Goal: Transaction & Acquisition: Purchase product/service

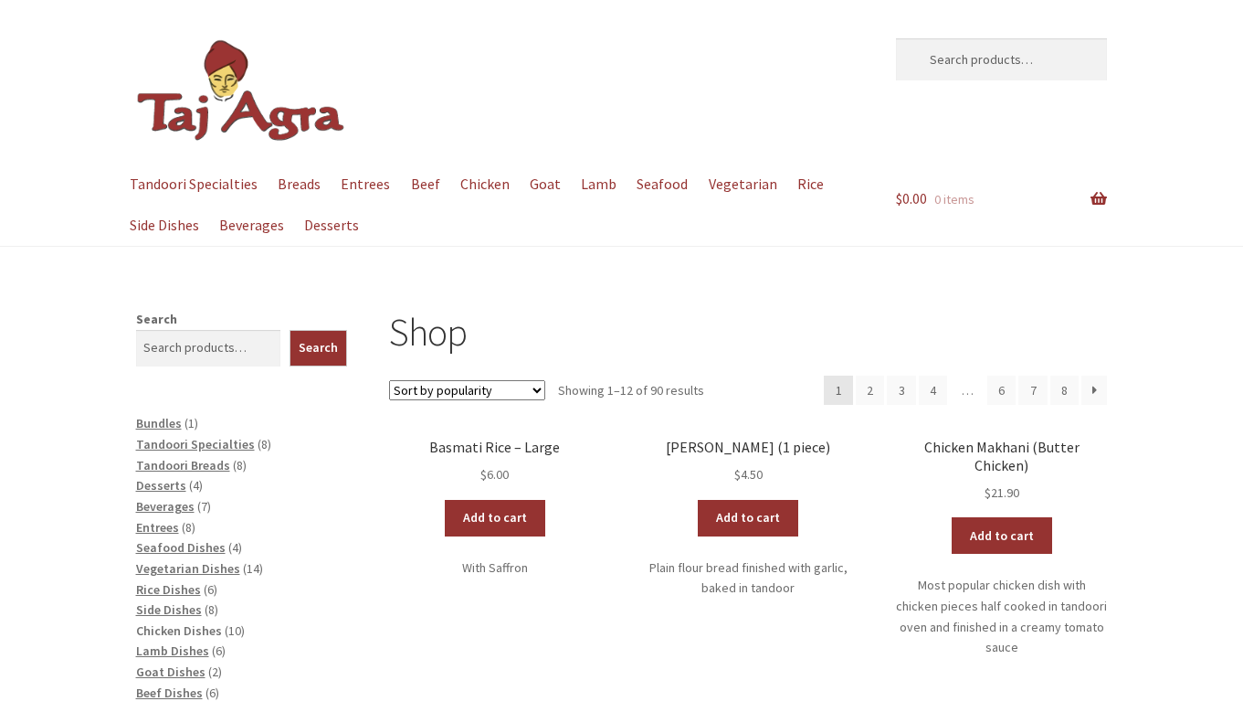
click at [153, 622] on span "Chicken Dishes" at bounding box center [179, 630] width 86 height 16
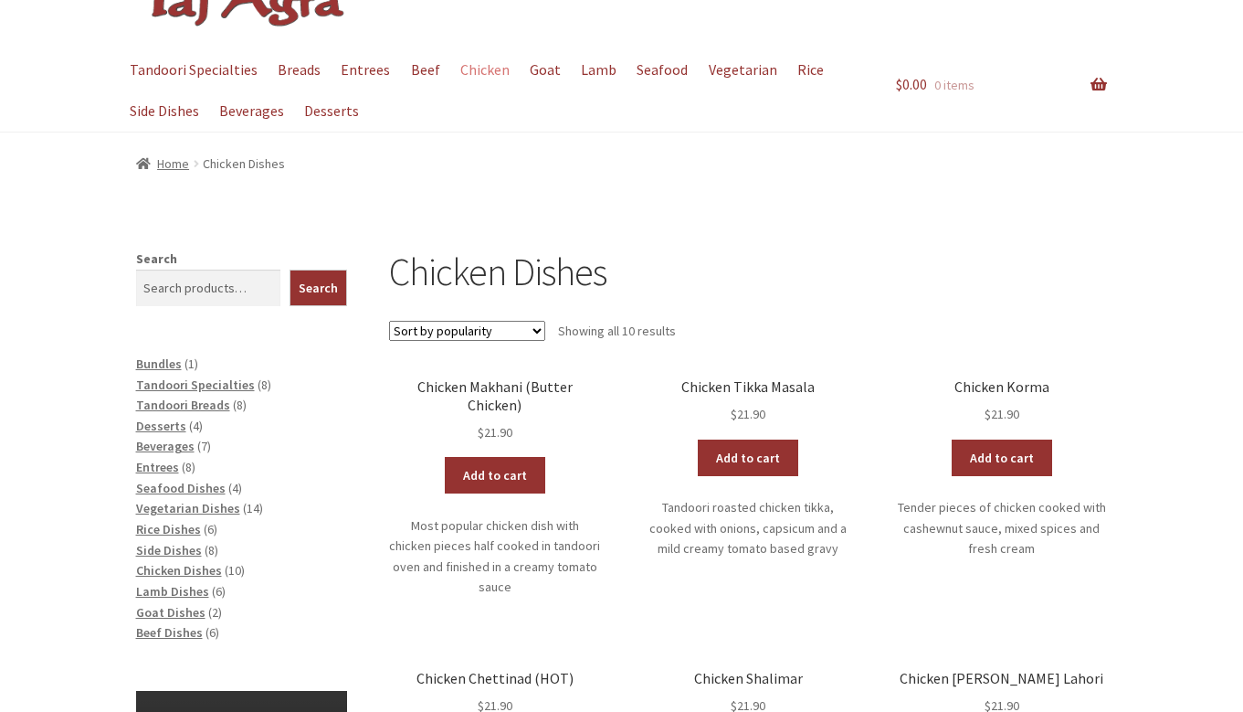
scroll to position [117, 0]
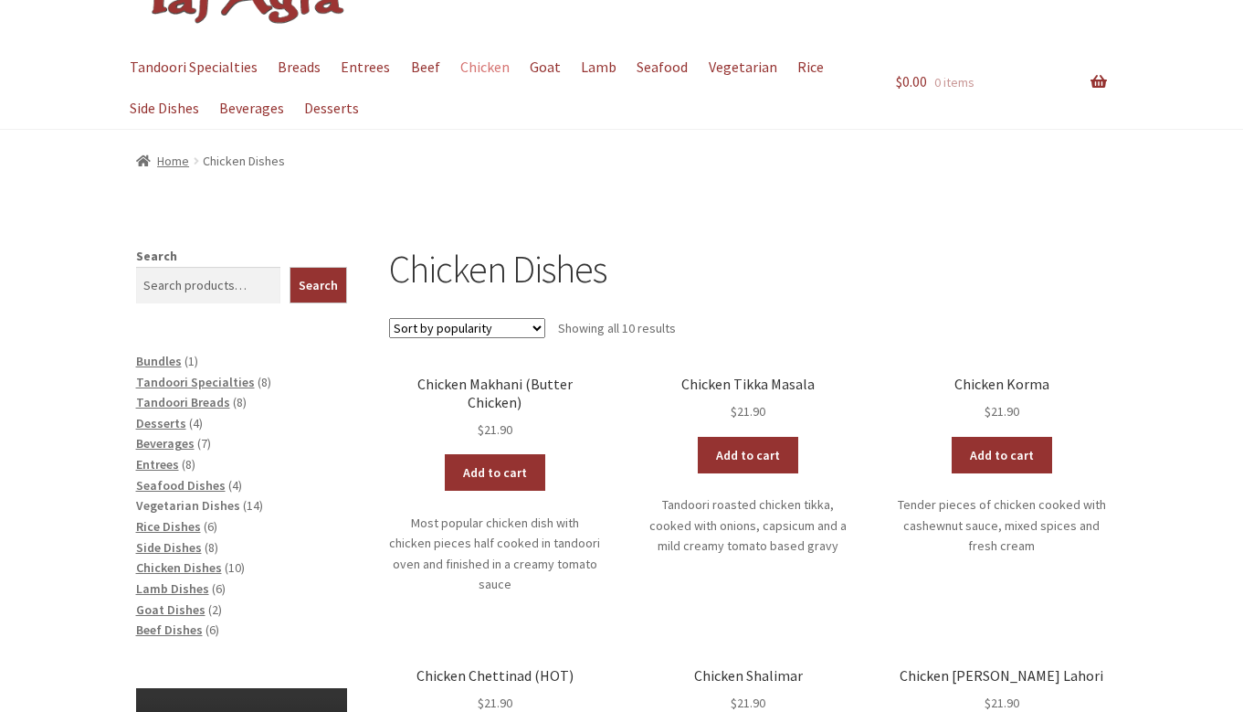
click at [194, 503] on span "Vegetarian Dishes" at bounding box center [188, 505] width 104 height 16
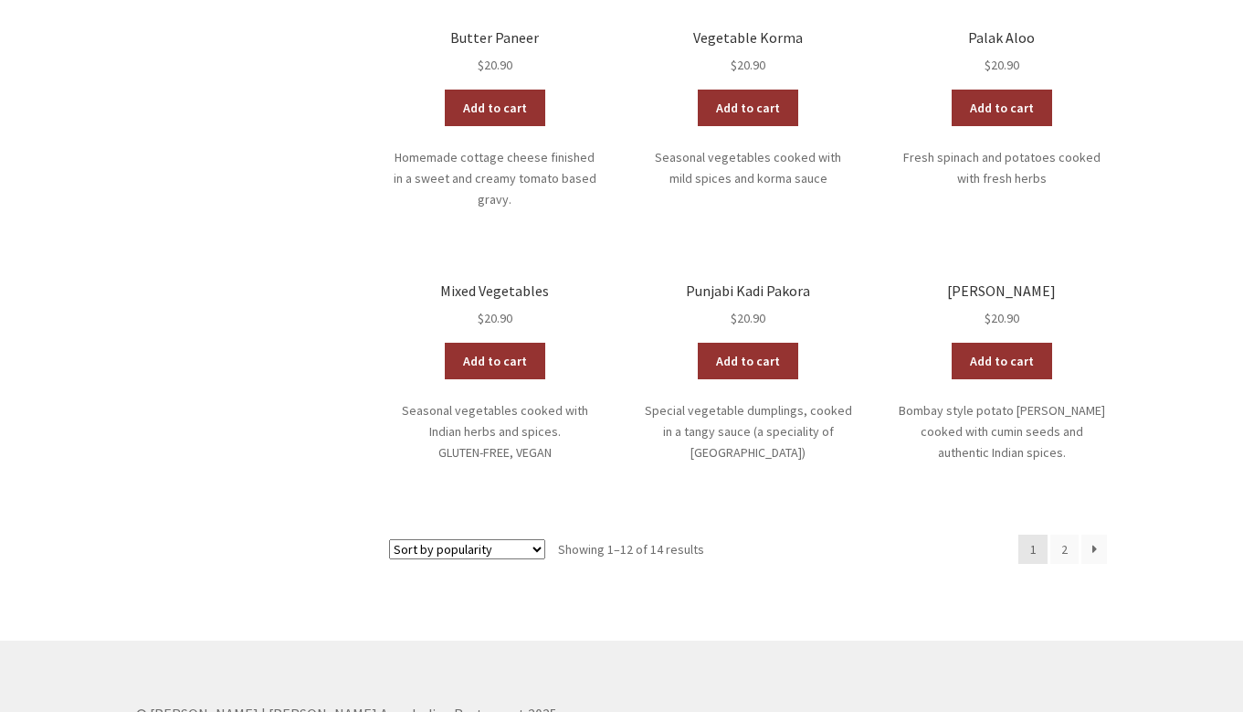
scroll to position [1048, 0]
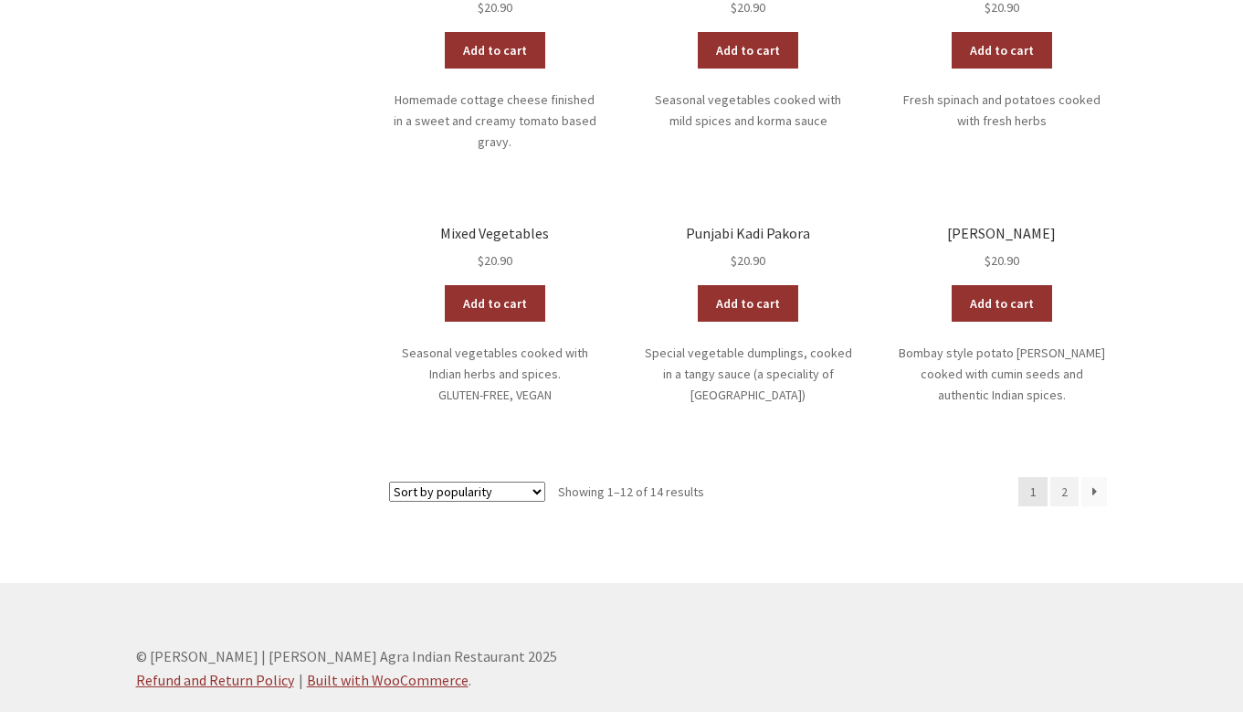
click at [1067, 477] on link "2" at bounding box center [1064, 491] width 29 height 29
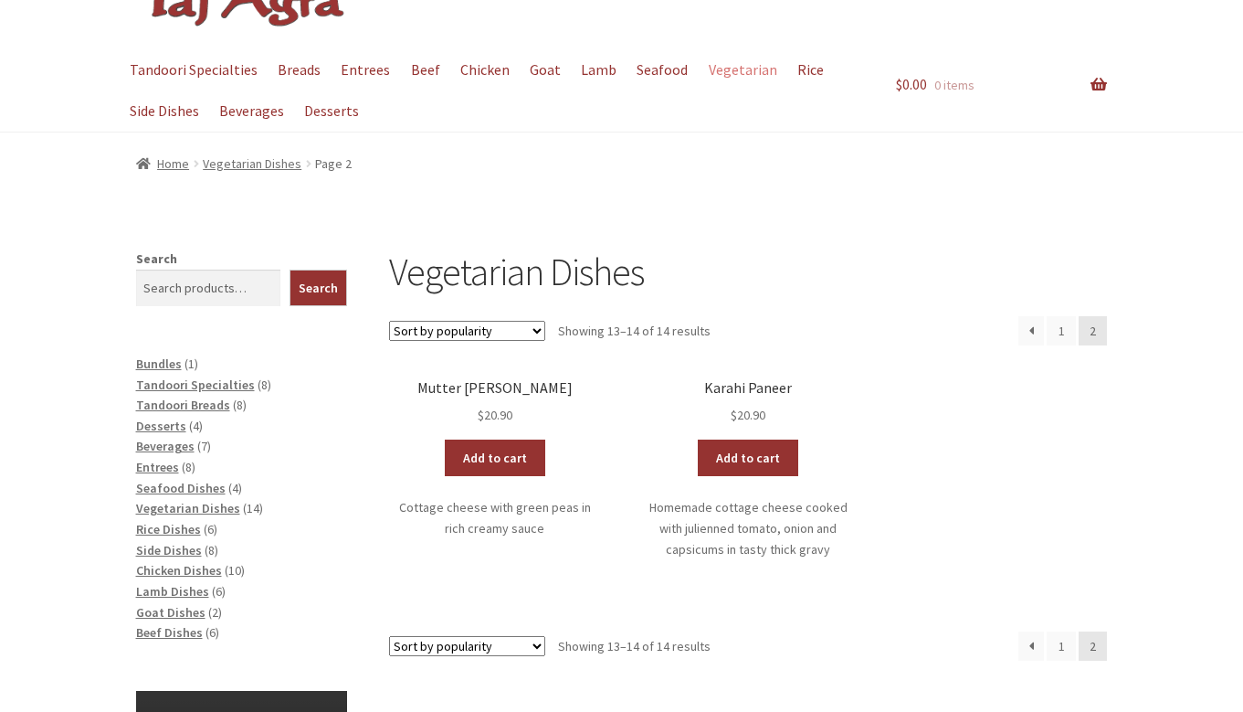
scroll to position [115, 0]
